Goal: Information Seeking & Learning: Learn about a topic

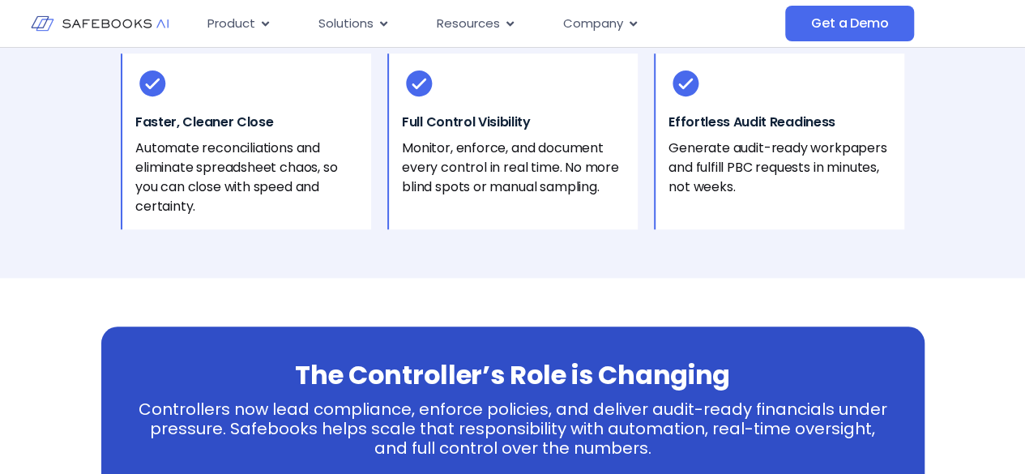
scroll to position [648, 0]
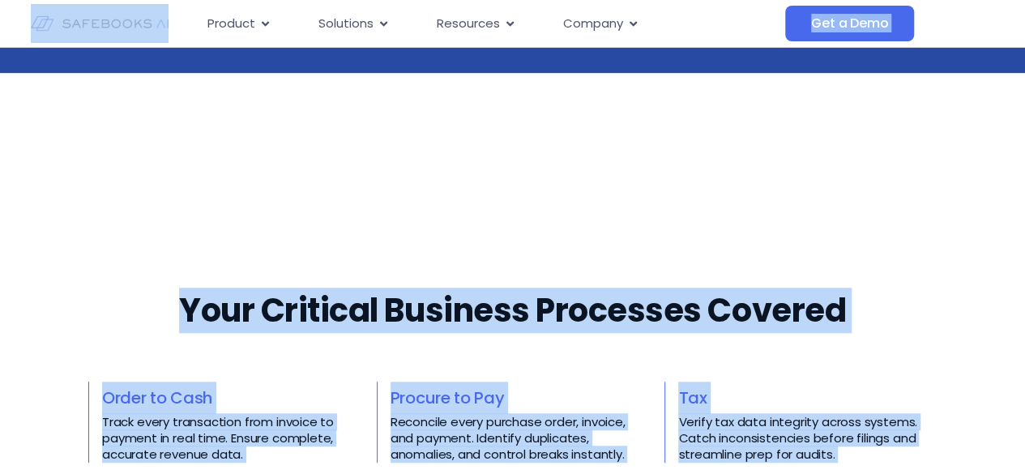
scroll to position [648, 0]
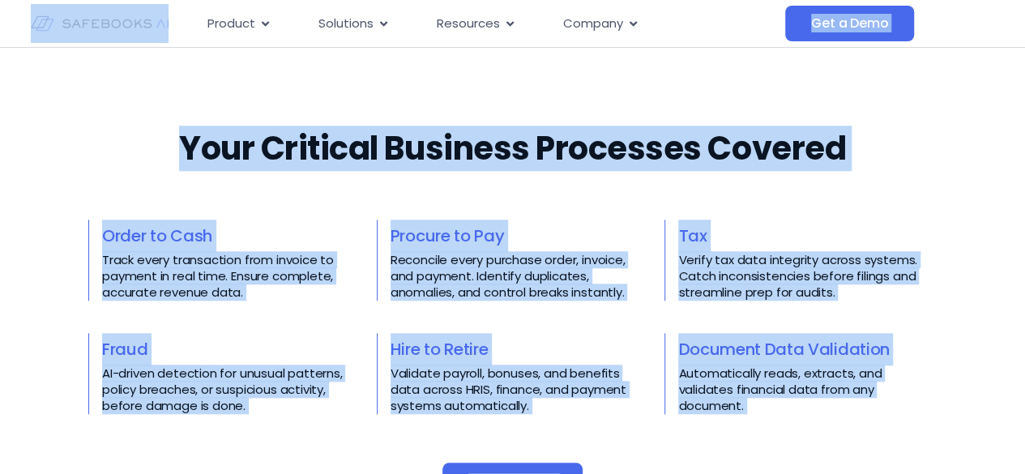
click at [105, 220] on h3 "Order to Cash" at bounding box center [231, 236] width 258 height 32
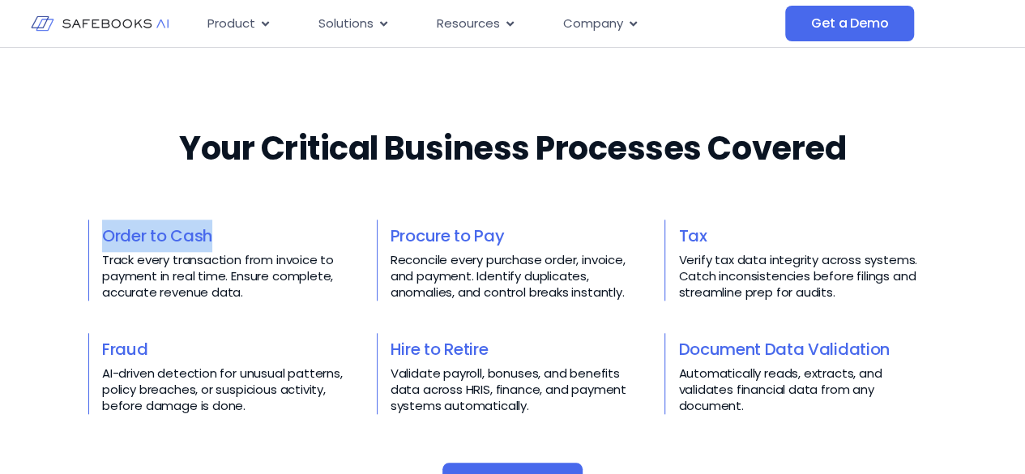
drag, startPoint x: 97, startPoint y: 229, endPoint x: 211, endPoint y: 232, distance: 114.3
click at [211, 232] on div "Order to Cash Track every transaction from invoice to payment in real time. Ens…" at bounding box center [224, 260] width 272 height 81
copy link "Order to Cash"
click at [386, 228] on div "Procure to Pay Reconcile every purchase order, invoice, and payment. Identify d…" at bounding box center [513, 260] width 272 height 81
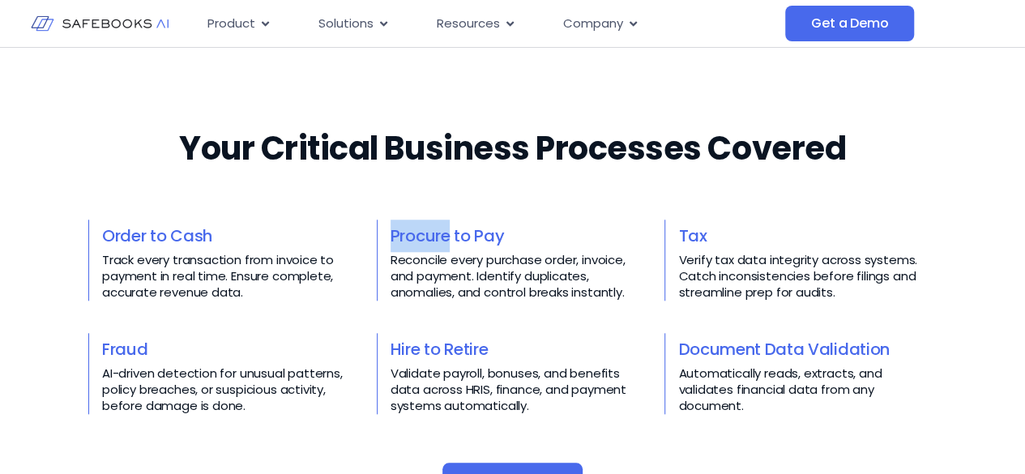
drag, startPoint x: 386, startPoint y: 228, endPoint x: 451, endPoint y: 232, distance: 65.0
click at [449, 232] on div "Procure to Pay Reconcile every purchase order, invoice, and payment. Identify d…" at bounding box center [513, 260] width 272 height 81
click at [453, 218] on div "Your Critical Business Processes Covered​​ Order to Cash Track every transactio…" at bounding box center [512, 315] width 848 height 444
drag, startPoint x: 386, startPoint y: 219, endPoint x: 501, endPoint y: 225, distance: 115.2
click at [501, 225] on div "Procure to Pay Reconcile every purchase order, invoice, and payment. Identify d…" at bounding box center [513, 260] width 272 height 81
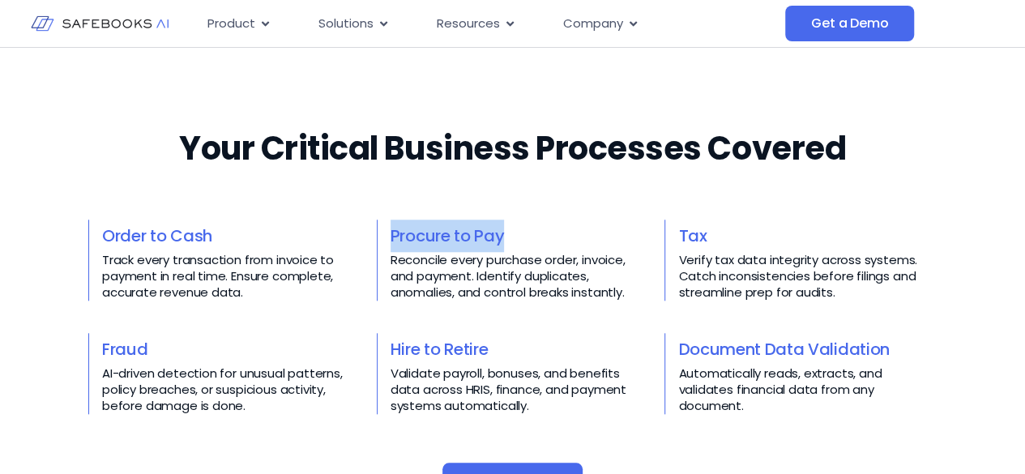
copy link "Procure to Pay"
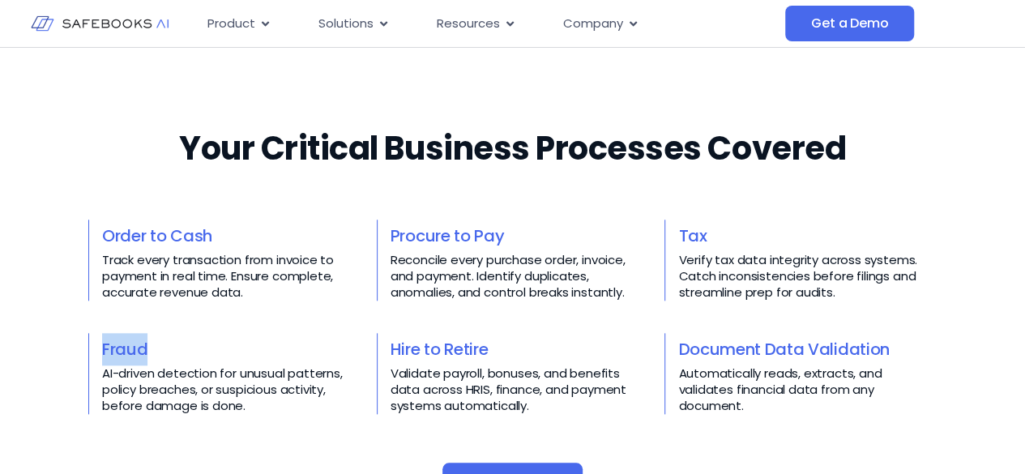
drag, startPoint x: 92, startPoint y: 344, endPoint x: 150, endPoint y: 346, distance: 57.5
click at [150, 346] on div "Fraud AI-driven detection for unusual patterns, policy breaches, or suspicious …" at bounding box center [224, 373] width 272 height 81
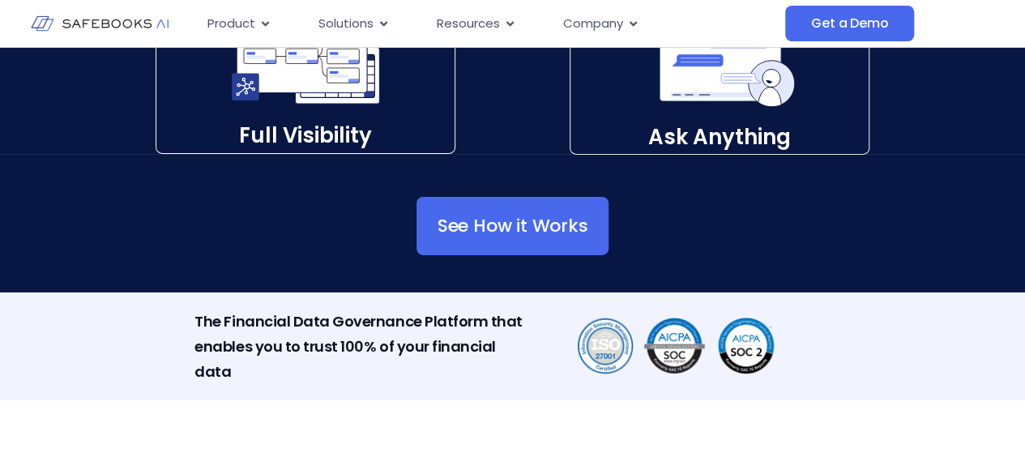
scroll to position [2187, 0]
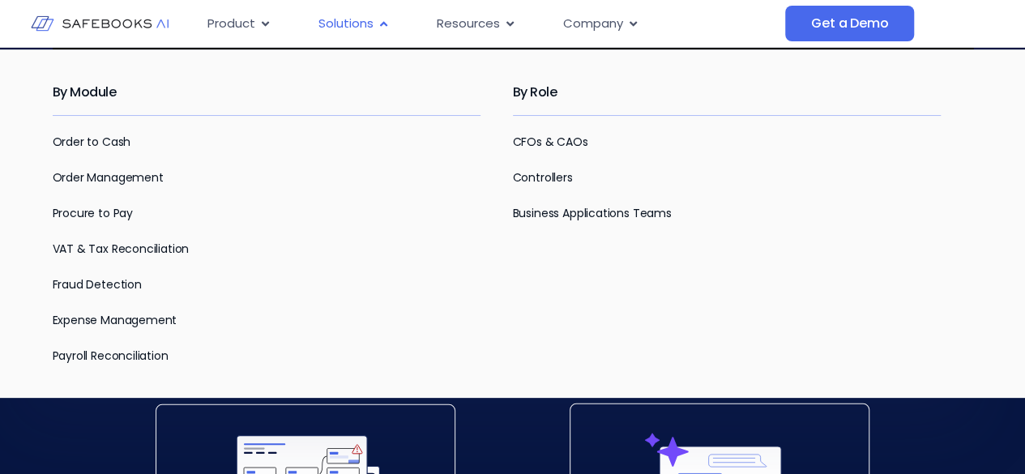
click at [365, 30] on span "Solutions" at bounding box center [345, 24] width 55 height 19
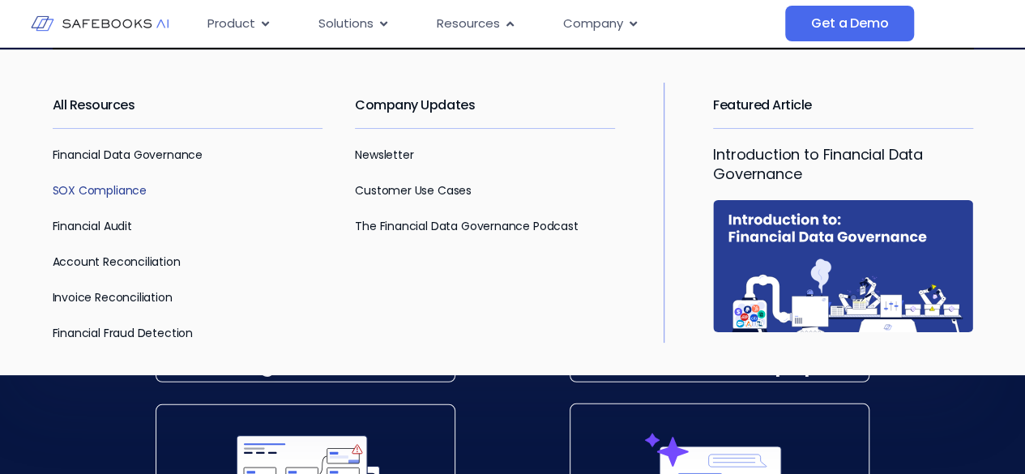
click at [130, 190] on link "SOX Compliance" at bounding box center [100, 190] width 94 height 16
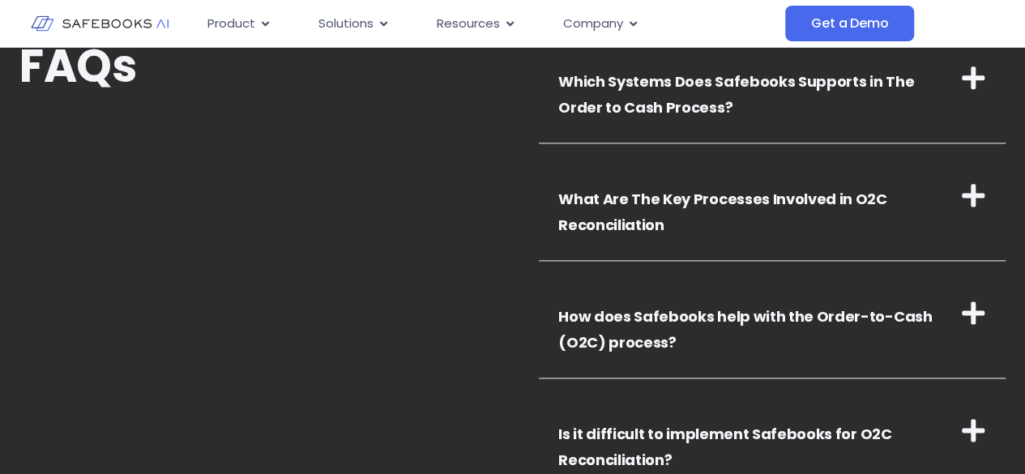
scroll to position [4050, 0]
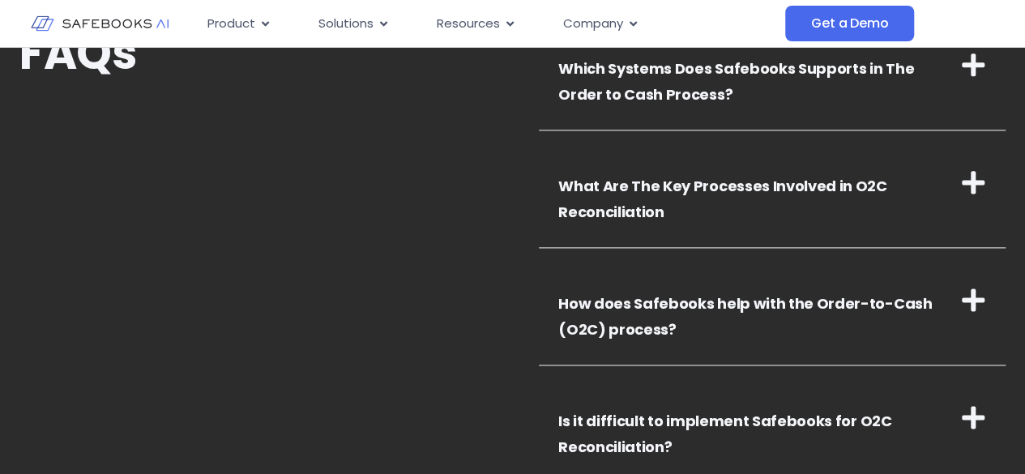
click at [805, 197] on h3 "What Are The Key Processes Involved in O2C Reconciliation" at bounding box center [772, 195] width 467 height 105
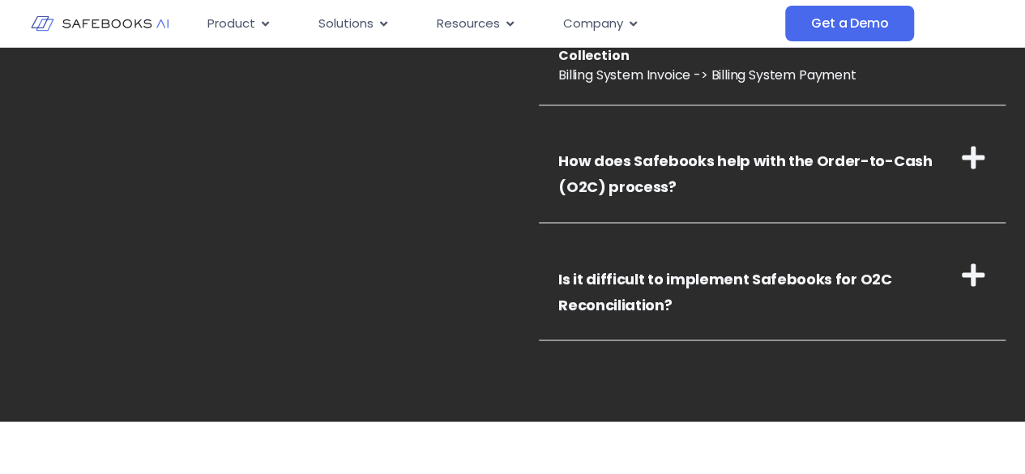
scroll to position [4374, 0]
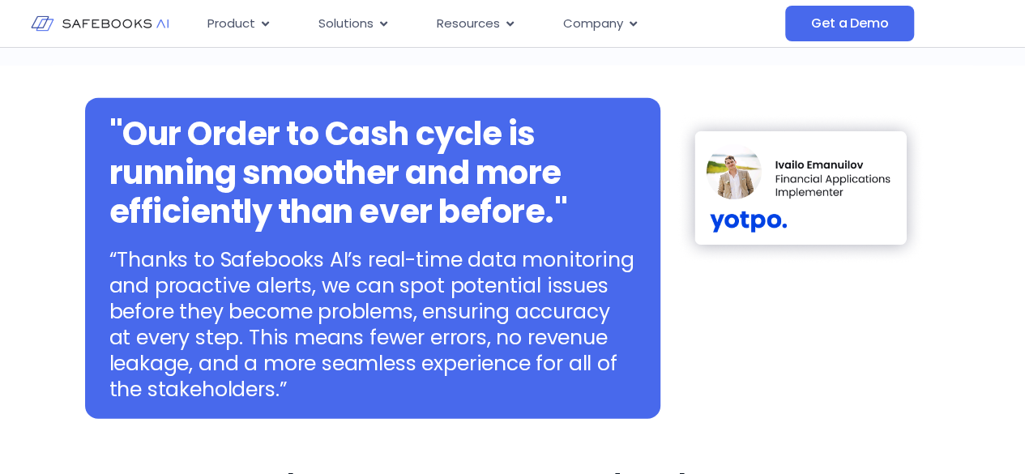
scroll to position [2025, 0]
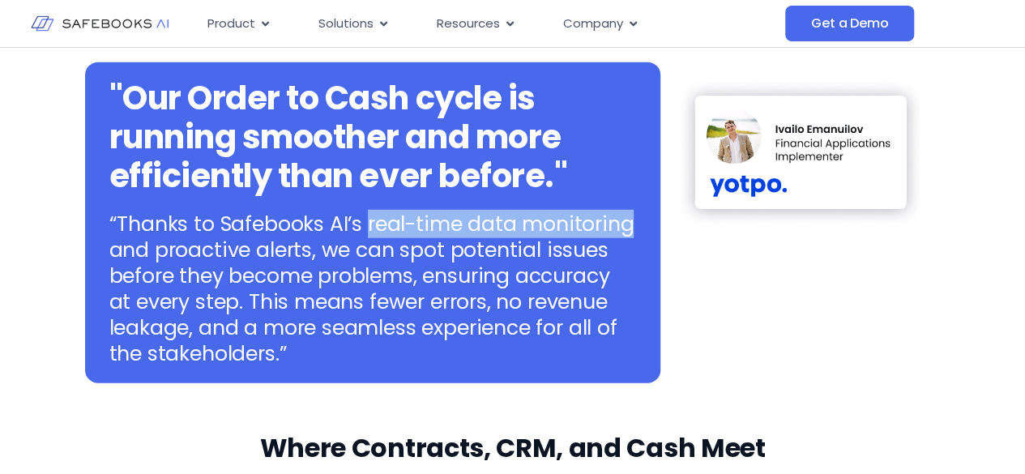
drag, startPoint x: 363, startPoint y: 221, endPoint x: 629, endPoint y: 231, distance: 266.7
click at [629, 231] on p "“Thanks to Safebooks AI’s real-time data monitoring and proactive alerts, we ca…" at bounding box center [372, 289] width 527 height 156
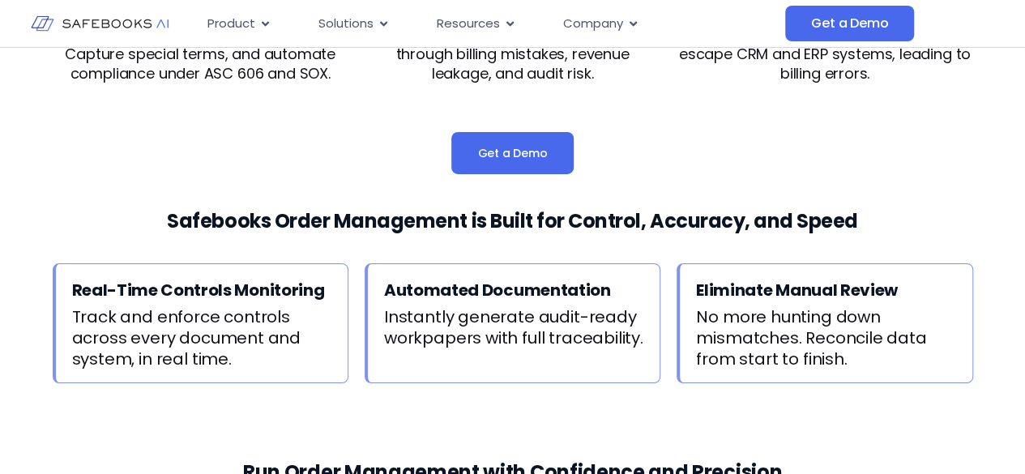
scroll to position [2673, 0]
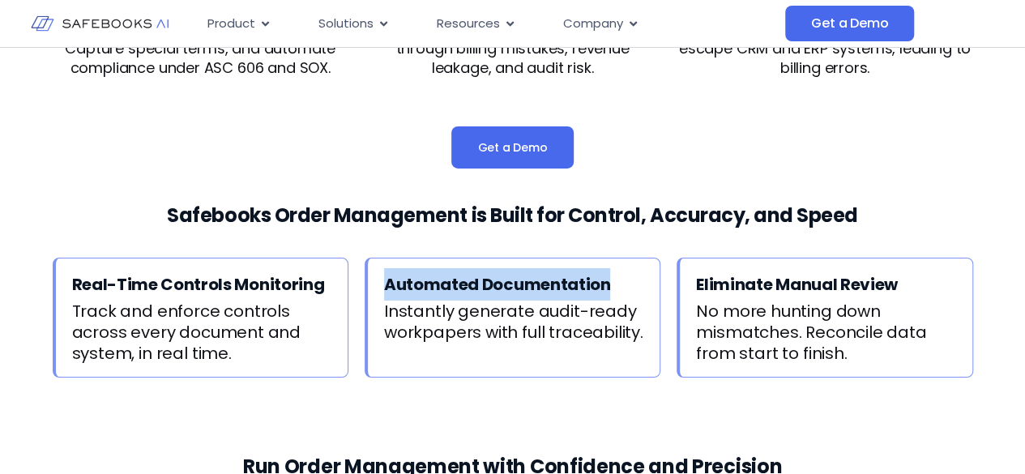
drag, startPoint x: 387, startPoint y: 286, endPoint x: 616, endPoint y: 286, distance: 228.4
click at [616, 286] on h3 "Automated Documentation" at bounding box center [518, 284] width 269 height 32
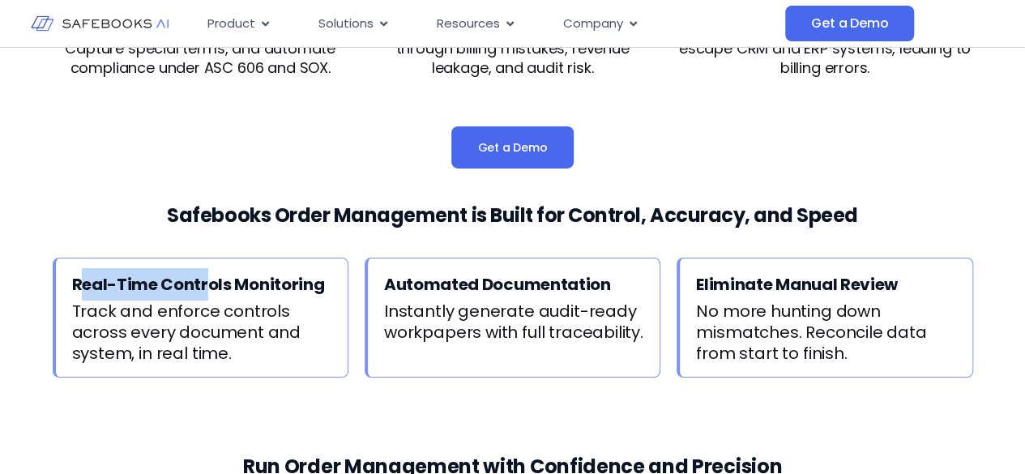
drag, startPoint x: 77, startPoint y: 282, endPoint x: 205, endPoint y: 281, distance: 128.0
click at [205, 281] on h3 "Real-Time Controls Monitoring" at bounding box center [206, 284] width 269 height 32
click at [167, 285] on h3 "Real-Time Controls Monitoring" at bounding box center [206, 284] width 269 height 32
drag, startPoint x: 66, startPoint y: 281, endPoint x: 354, endPoint y: 279, distance: 288.4
click at [354, 279] on div "Real-Time Controls Monitoring Track and enforce controls across every document …" at bounding box center [513, 318] width 920 height 120
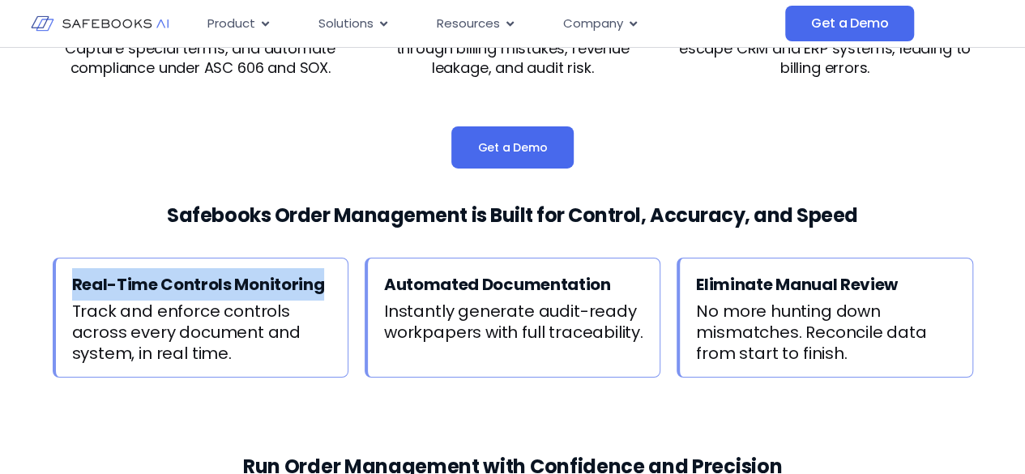
click at [354, 279] on div "Real-Time Controls Monitoring Track and enforce controls across every document …" at bounding box center [513, 318] width 920 height 120
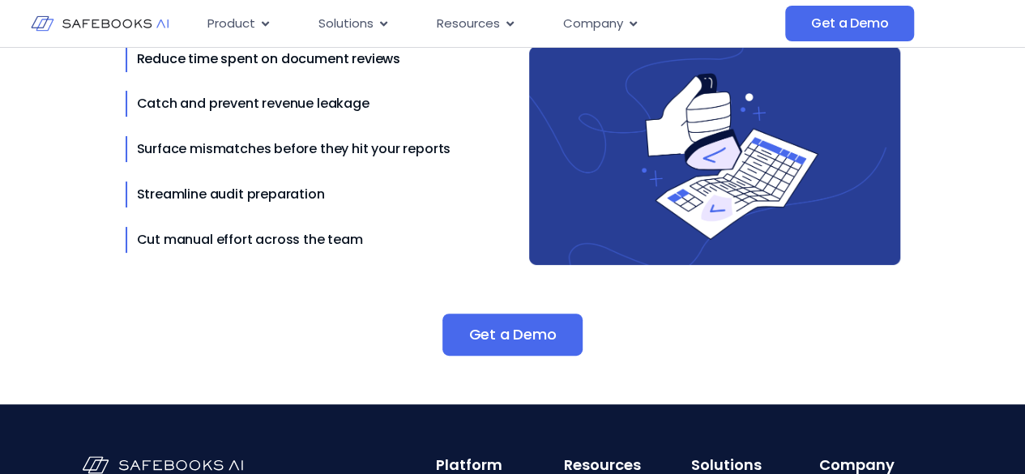
scroll to position [3240, 0]
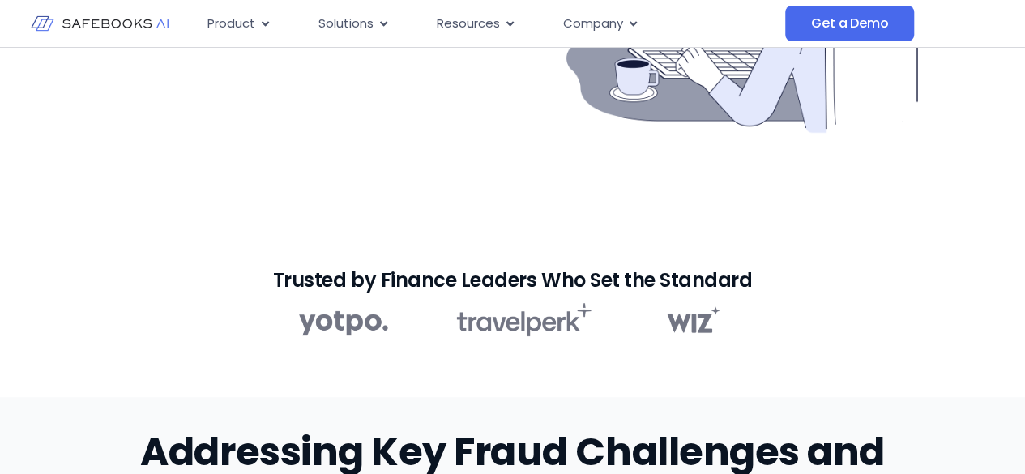
scroll to position [567, 0]
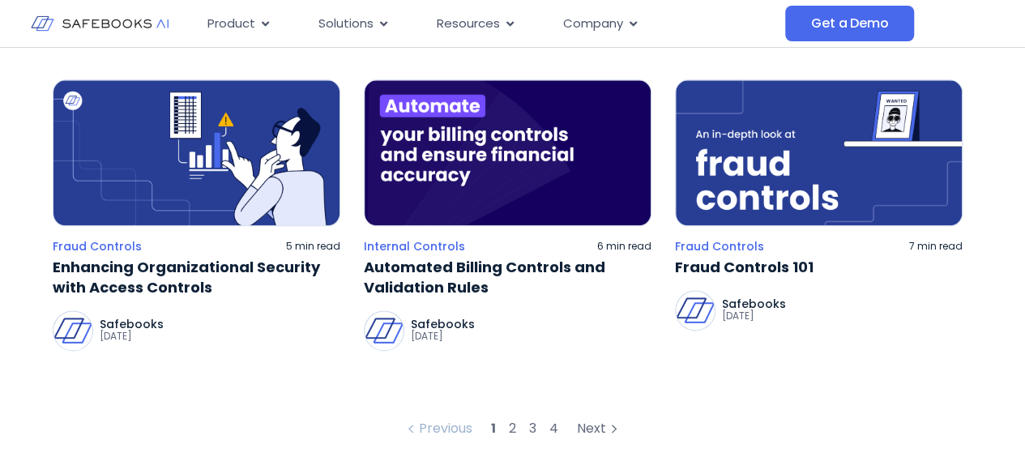
scroll to position [1053, 0]
